Goal: Task Accomplishment & Management: Use online tool/utility

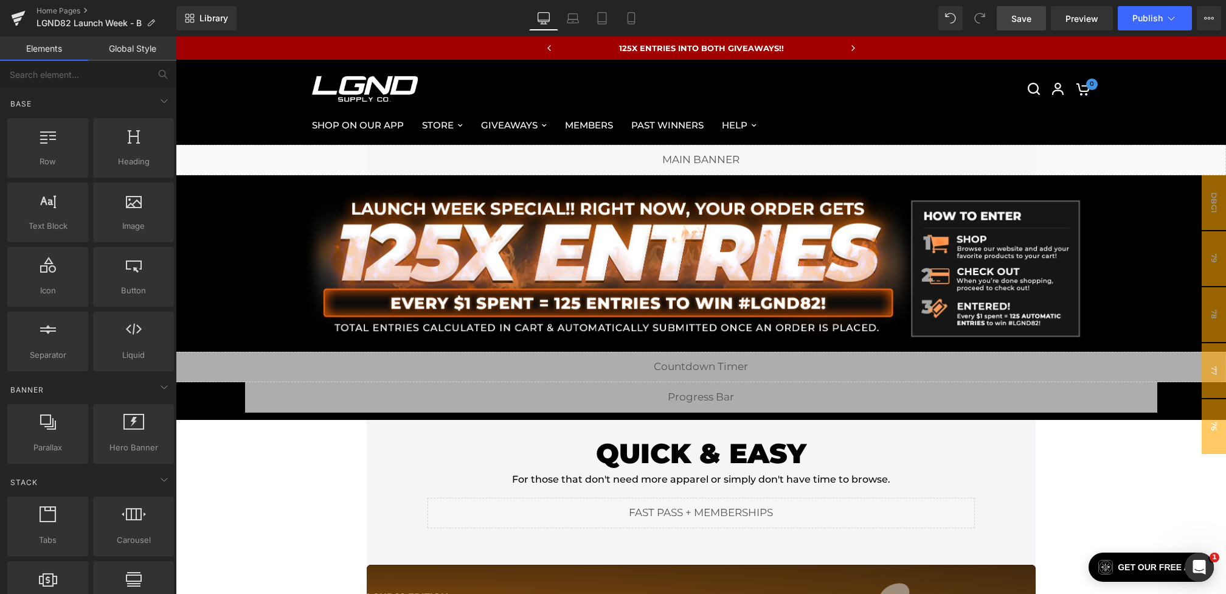
click at [1008, 12] on link "Save" at bounding box center [1021, 18] width 49 height 24
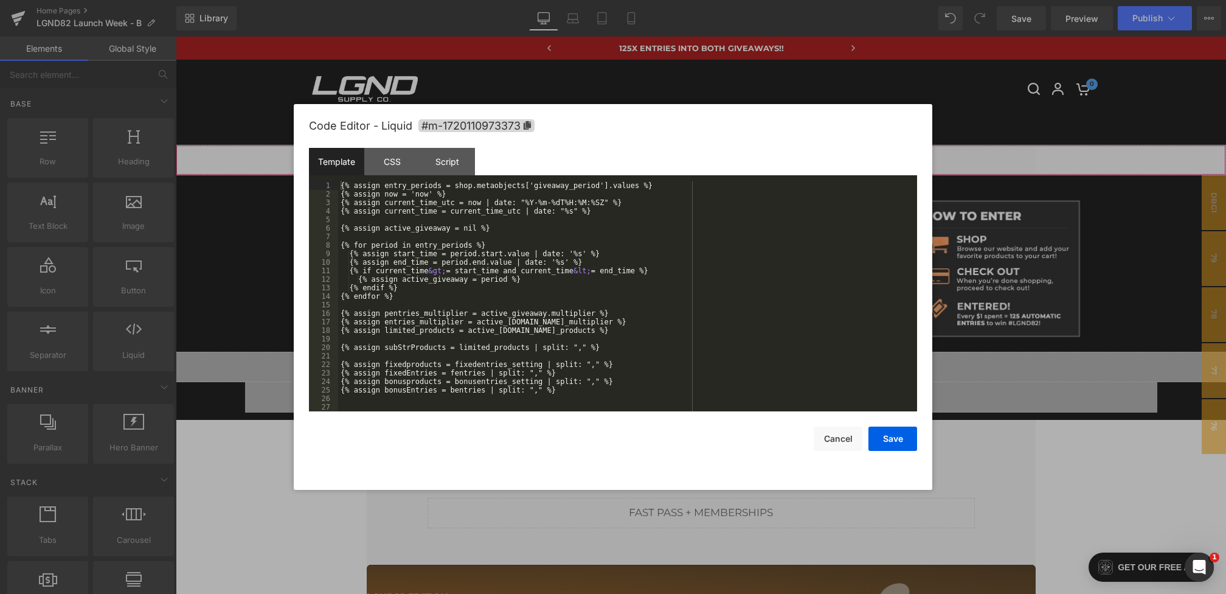
click at [486, 0] on div "You are previewing how the will restyle your page. You can not edit Elements in…" at bounding box center [613, 0] width 1226 height 0
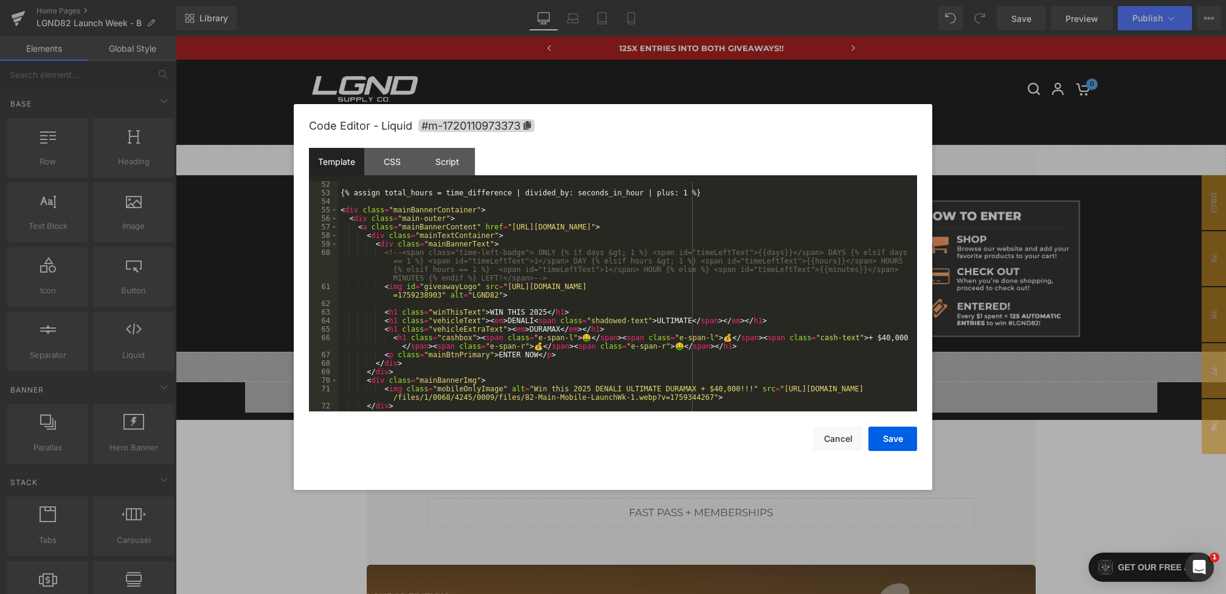
scroll to position [461, 0]
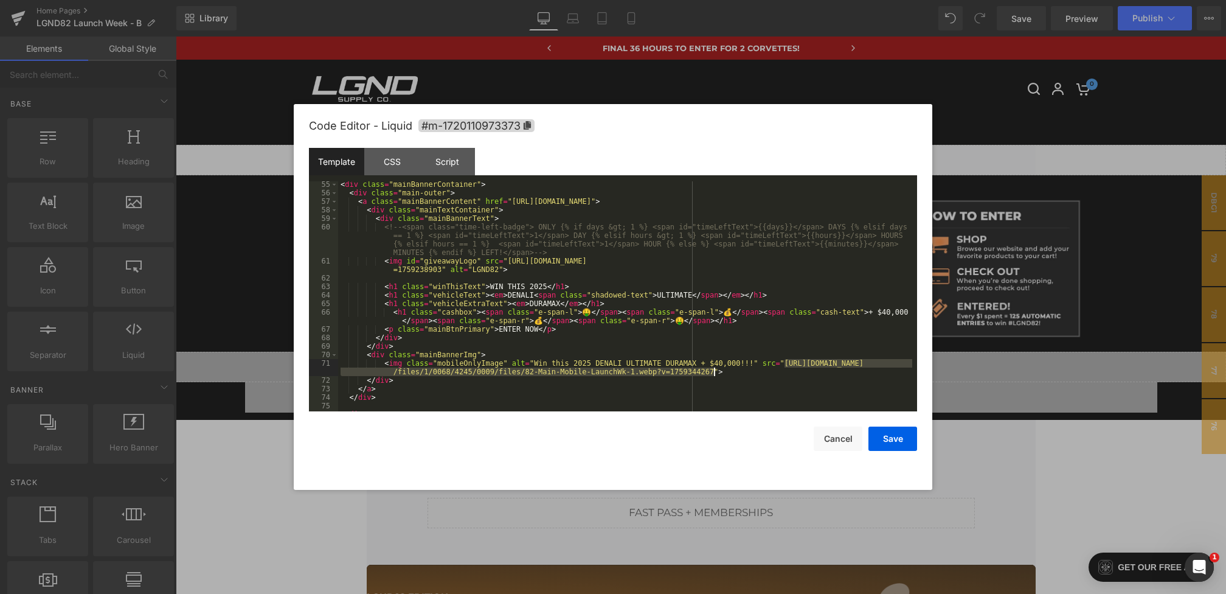
drag, startPoint x: 784, startPoint y: 364, endPoint x: 713, endPoint y: 372, distance: 72.1
click at [713, 372] on div "< div class = "mainBannerContainer" > < div class = "main-outer" > < a class = …" at bounding box center [625, 303] width 574 height 247
click at [886, 439] on button "Save" at bounding box center [892, 438] width 49 height 24
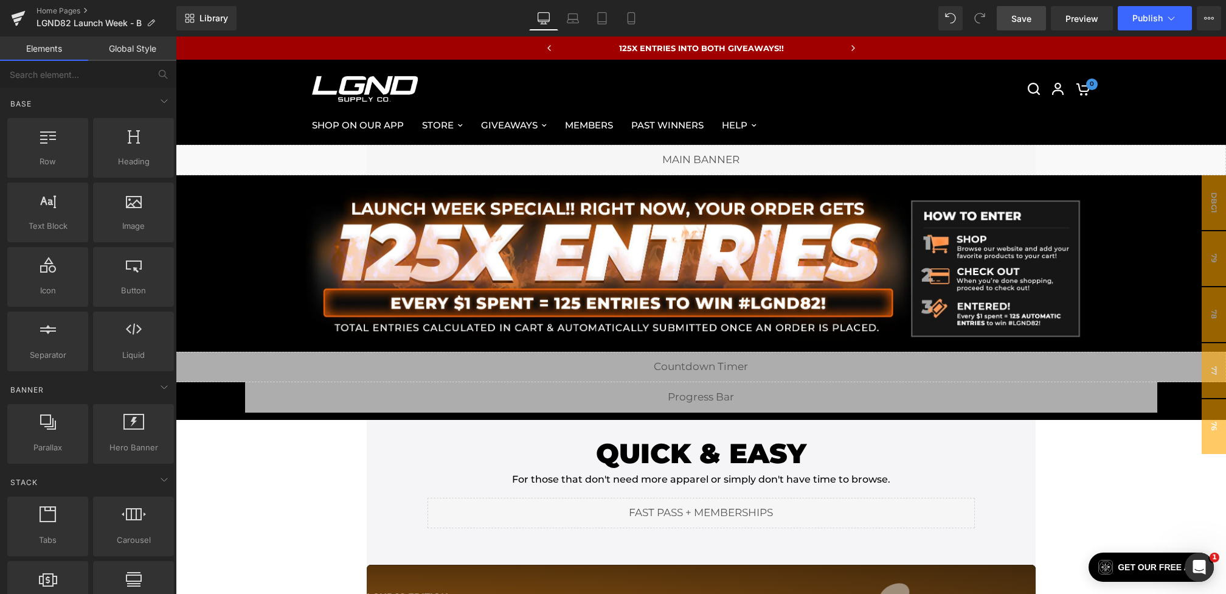
click at [1021, 16] on span "Save" at bounding box center [1021, 18] width 20 height 13
click at [1144, 21] on span "Publish" at bounding box center [1147, 18] width 30 height 10
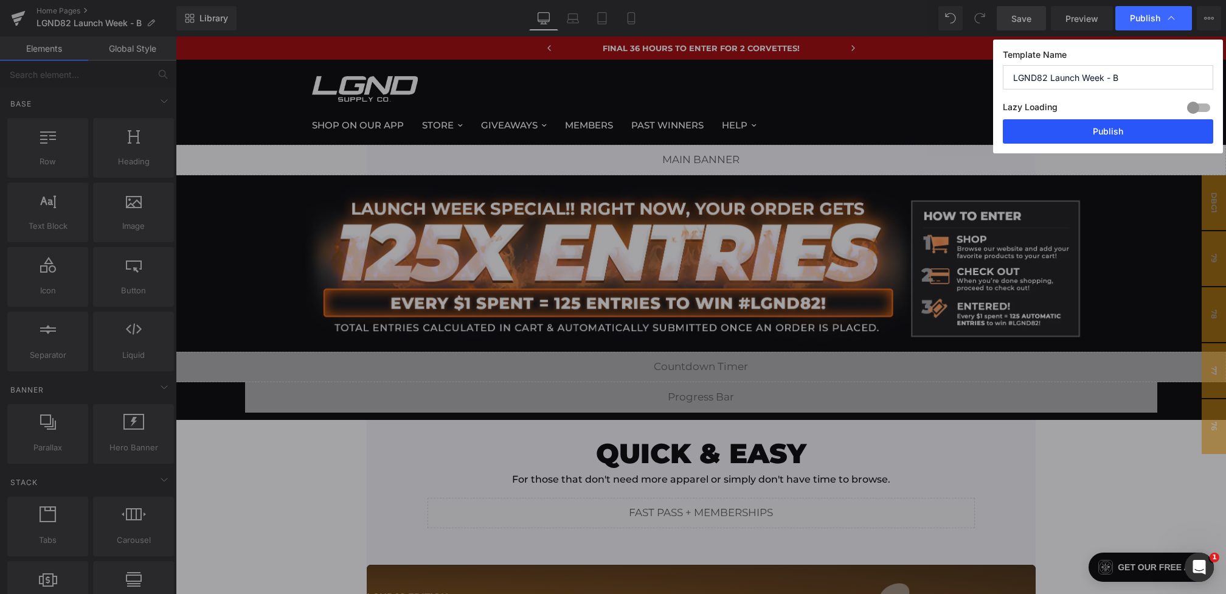
click at [1087, 137] on button "Publish" at bounding box center [1108, 131] width 210 height 24
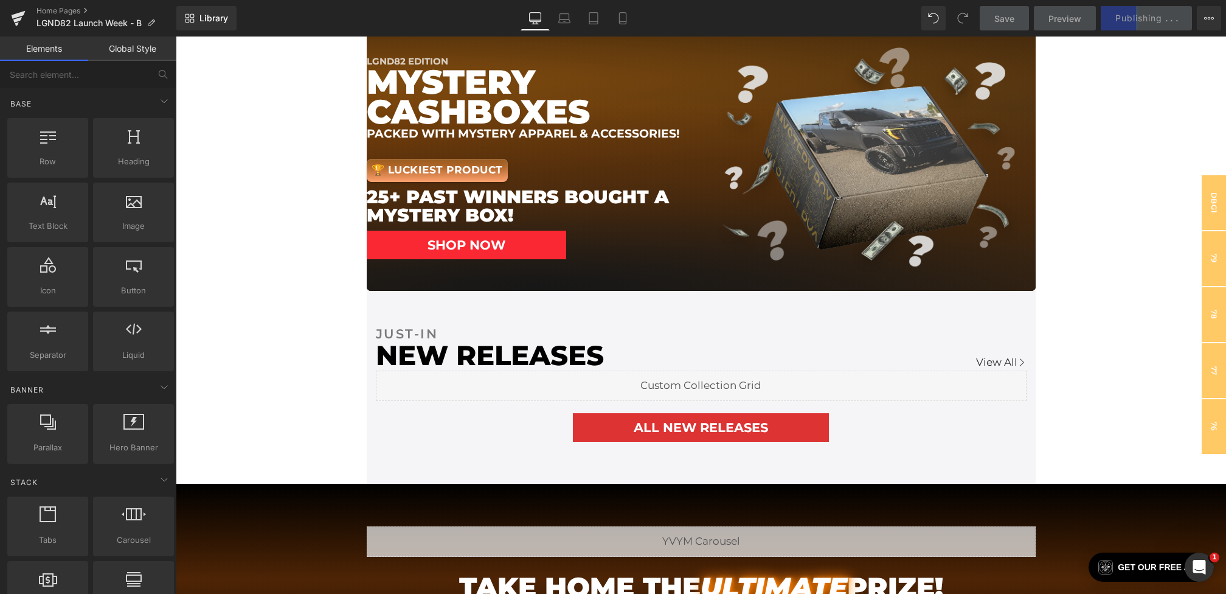
scroll to position [0, 0]
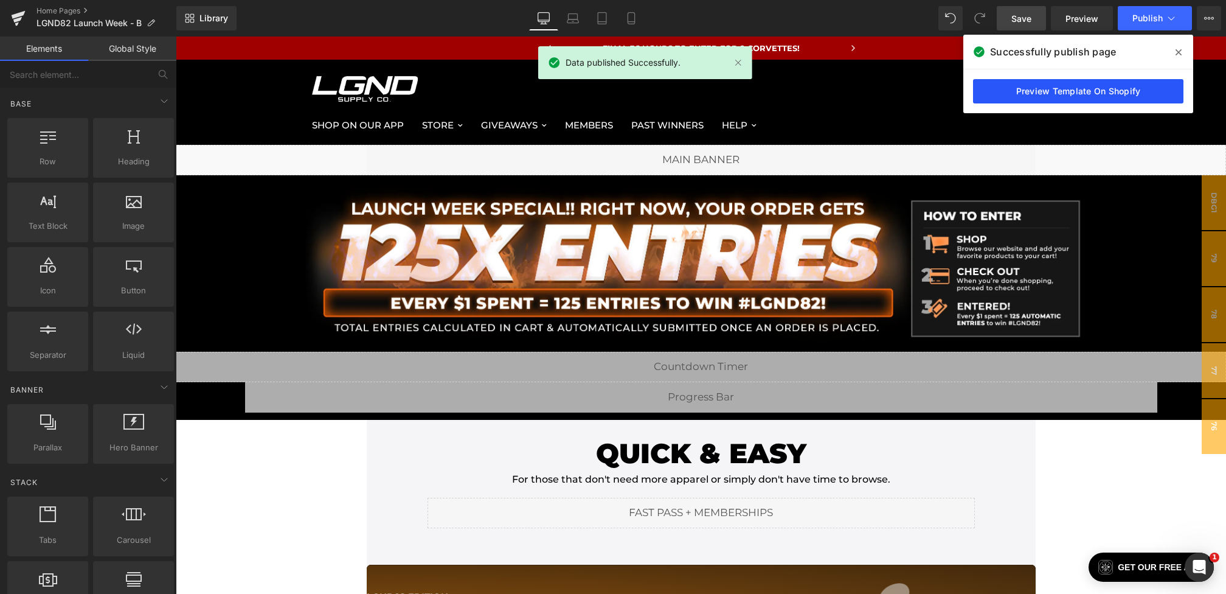
click at [1127, 88] on link "Preview Template On Shopify" at bounding box center [1078, 91] width 210 height 24
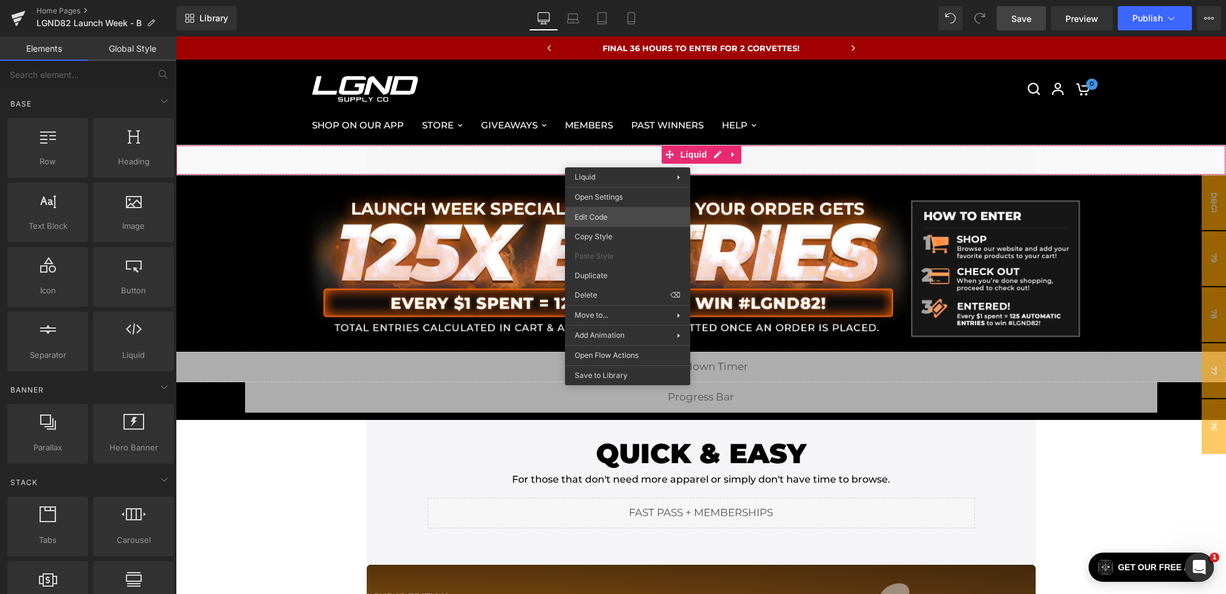
click at [589, 0] on div "You are previewing how the will restyle your page. You can not edit Elements in…" at bounding box center [613, 0] width 1226 height 0
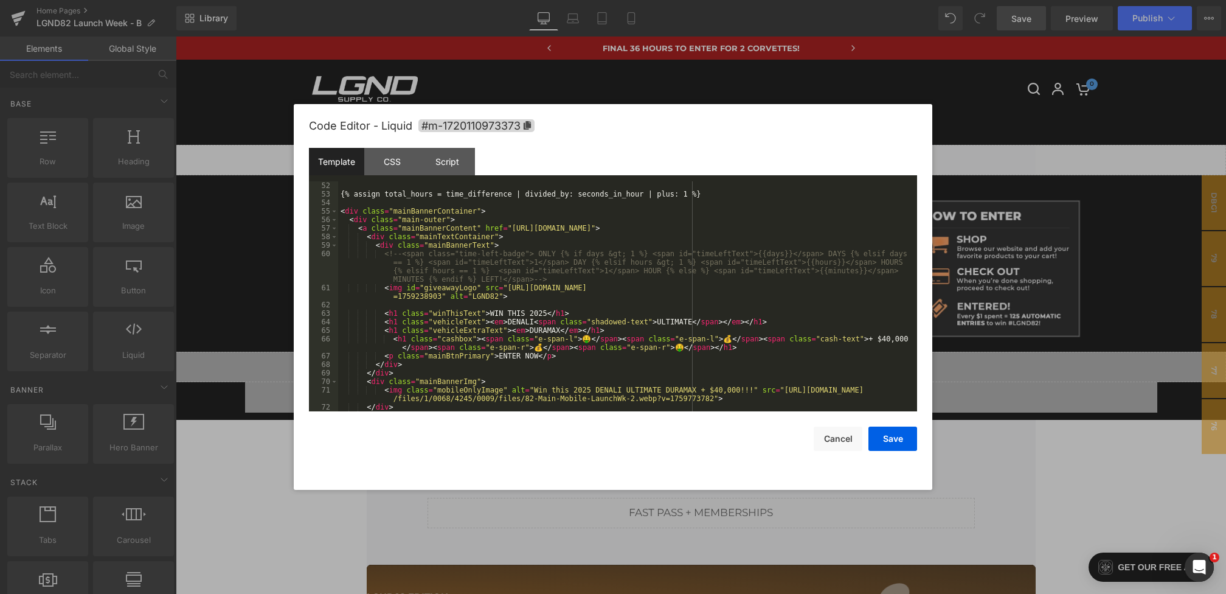
scroll to position [496, 0]
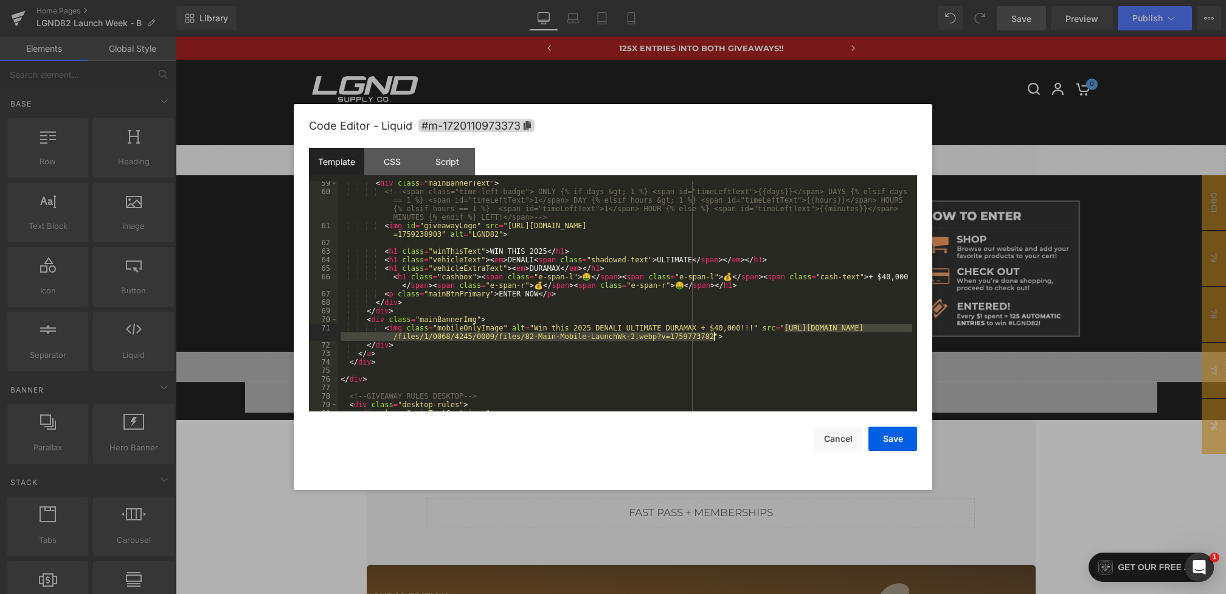
drag, startPoint x: 786, startPoint y: 327, endPoint x: 713, endPoint y: 334, distance: 72.8
click at [713, 334] on div "< div class = "mainBannerText" > <!-- <span class="time-left-badge"> ONLY {% if…" at bounding box center [625, 302] width 574 height 247
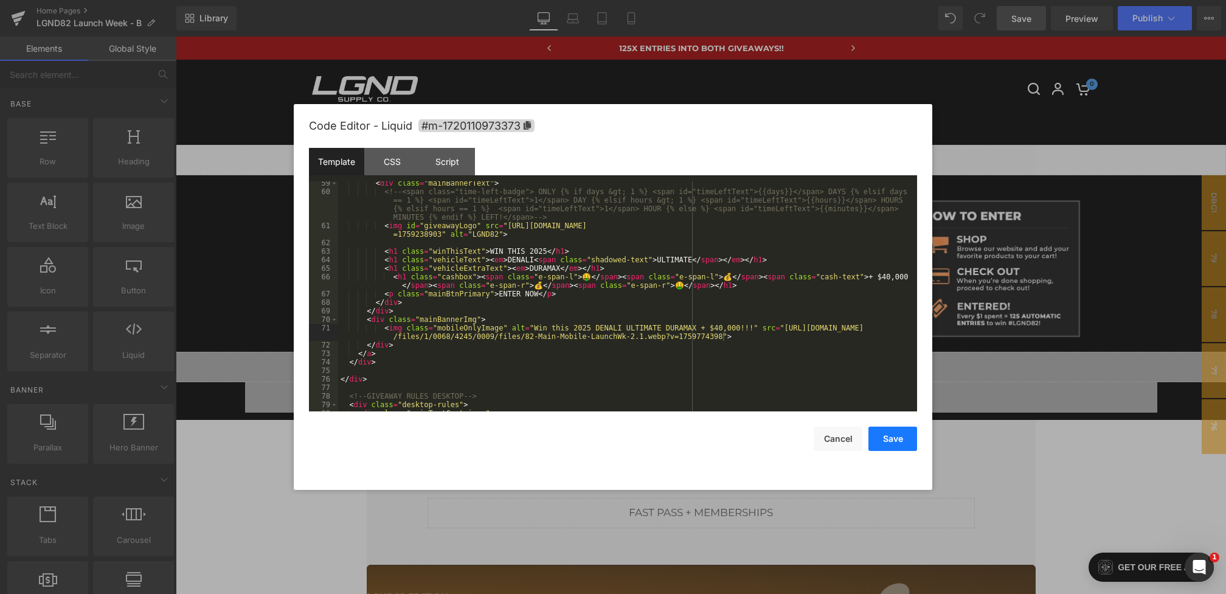
click at [895, 435] on button "Save" at bounding box center [892, 438] width 49 height 24
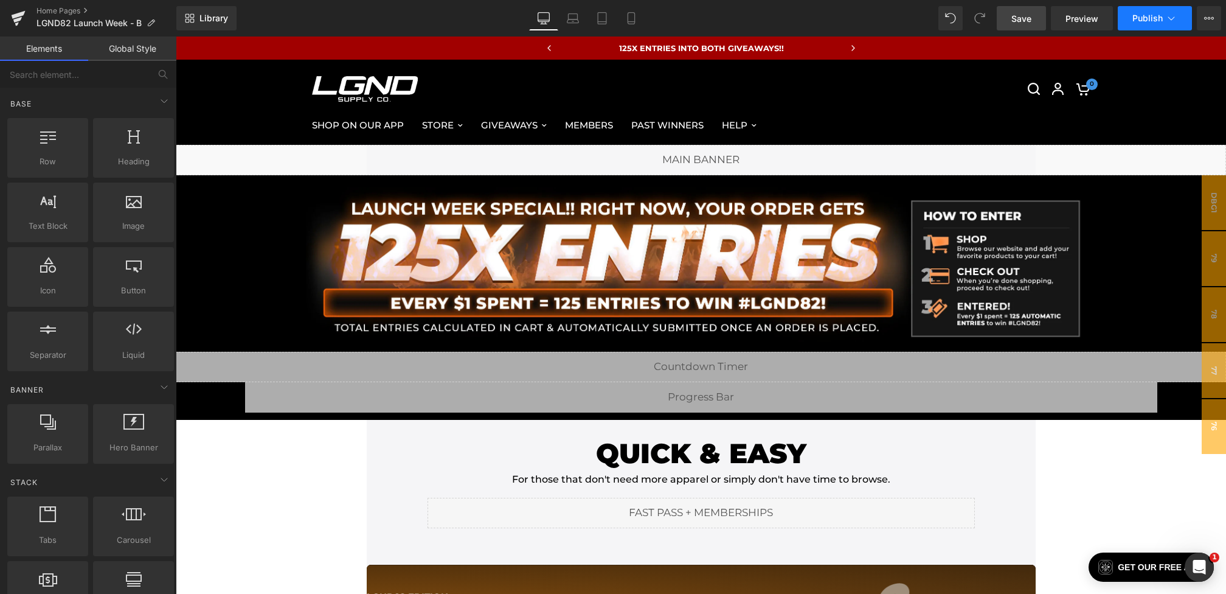
click at [1151, 29] on button "Publish" at bounding box center [1155, 18] width 74 height 24
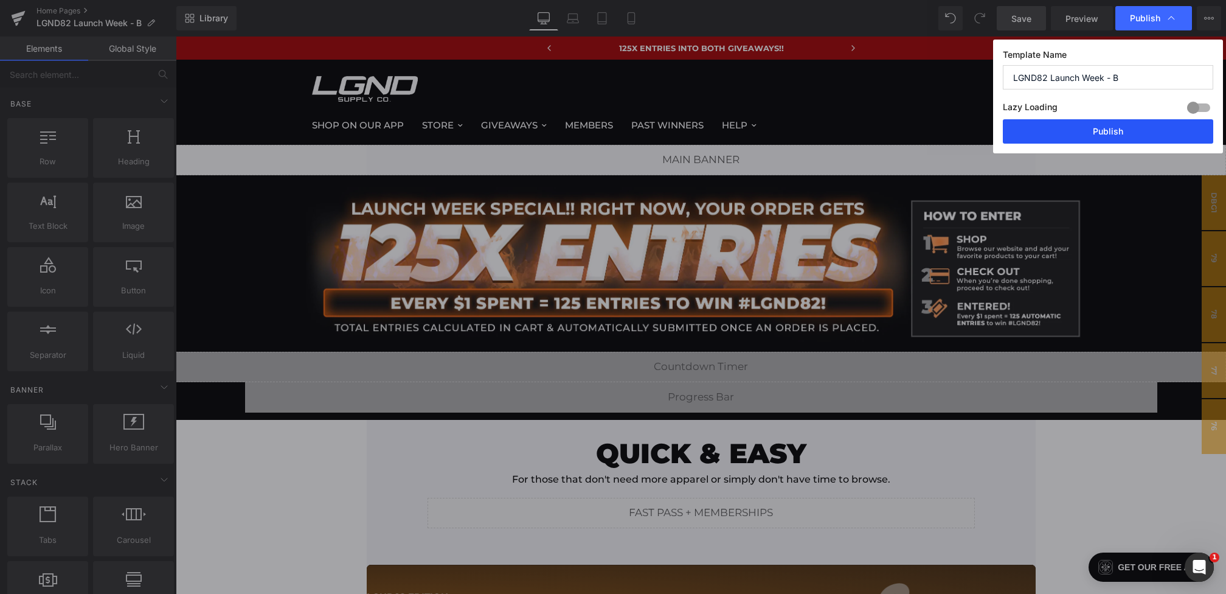
click at [1110, 124] on button "Publish" at bounding box center [1108, 131] width 210 height 24
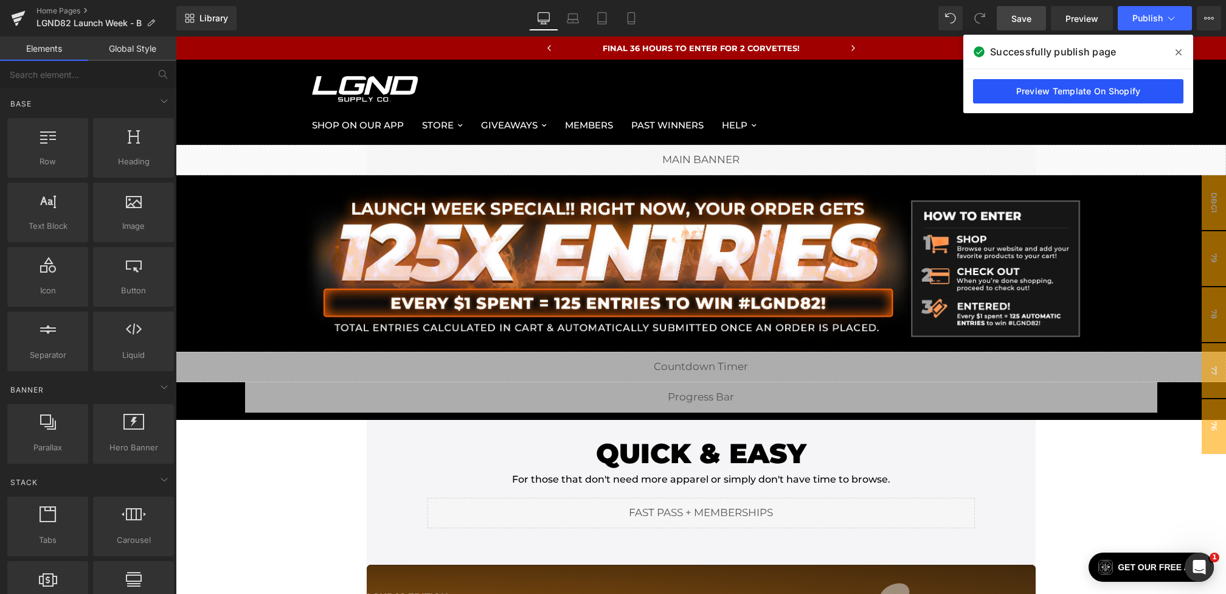
click at [1087, 91] on link "Preview Template On Shopify" at bounding box center [1078, 91] width 210 height 24
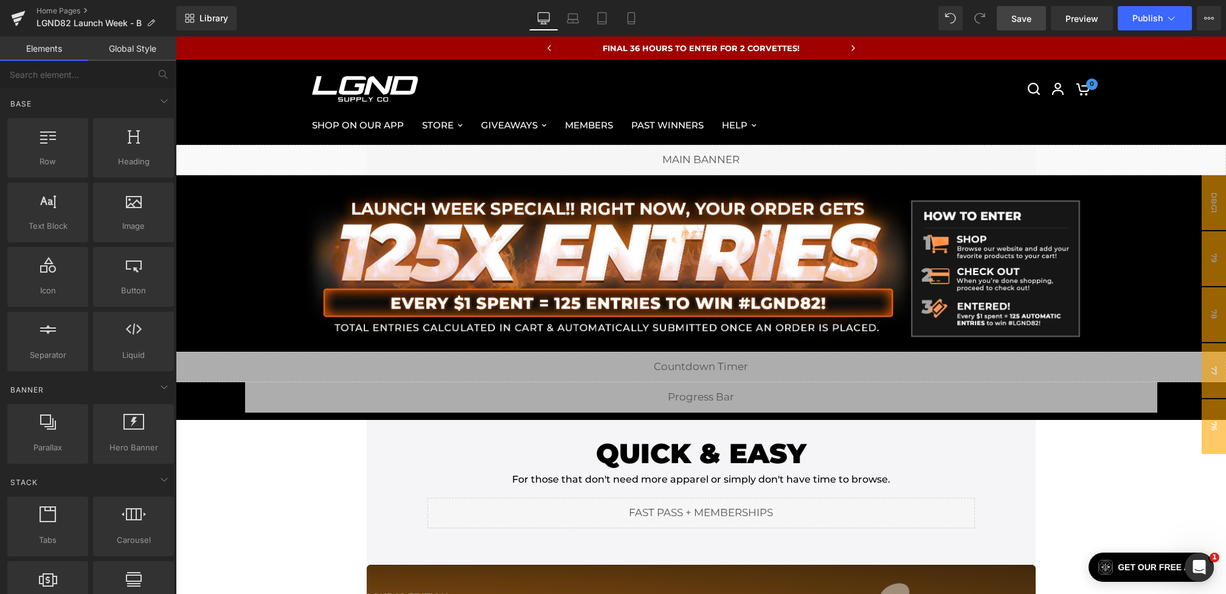
click at [1023, 19] on span "Save" at bounding box center [1021, 18] width 20 height 13
click at [1216, 24] on button "View Live Page View with current Template Save Template to Library Schedule Pub…" at bounding box center [1209, 18] width 24 height 24
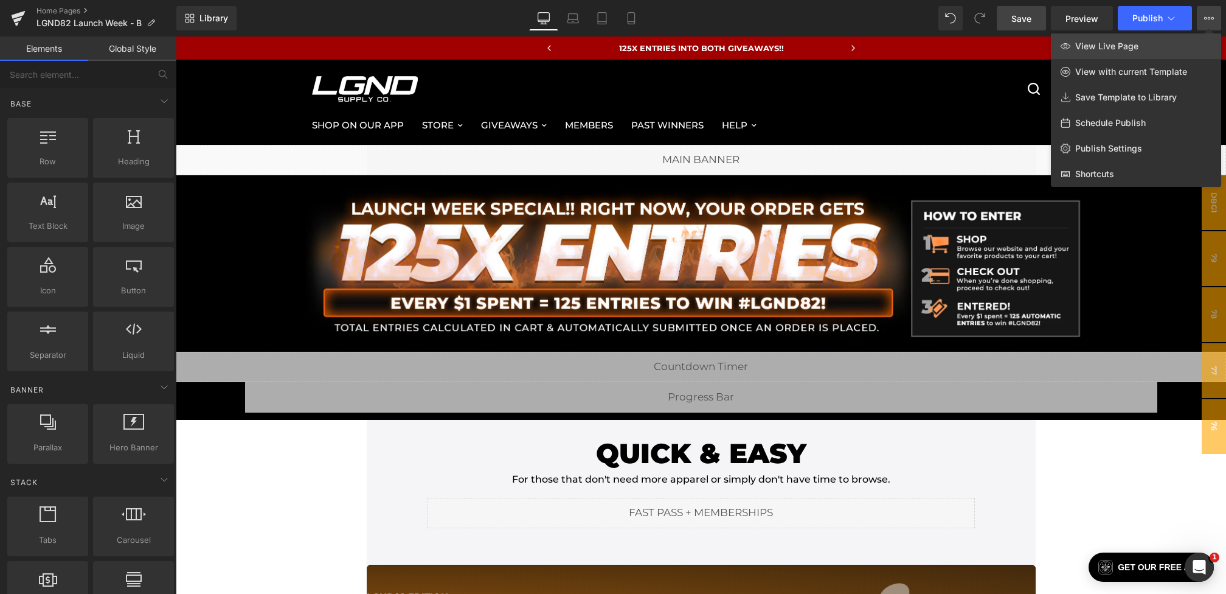
click at [1148, 47] on link "View Live Page" at bounding box center [1136, 46] width 170 height 26
